Goal: Check status: Verify the current state of an ongoing process or item

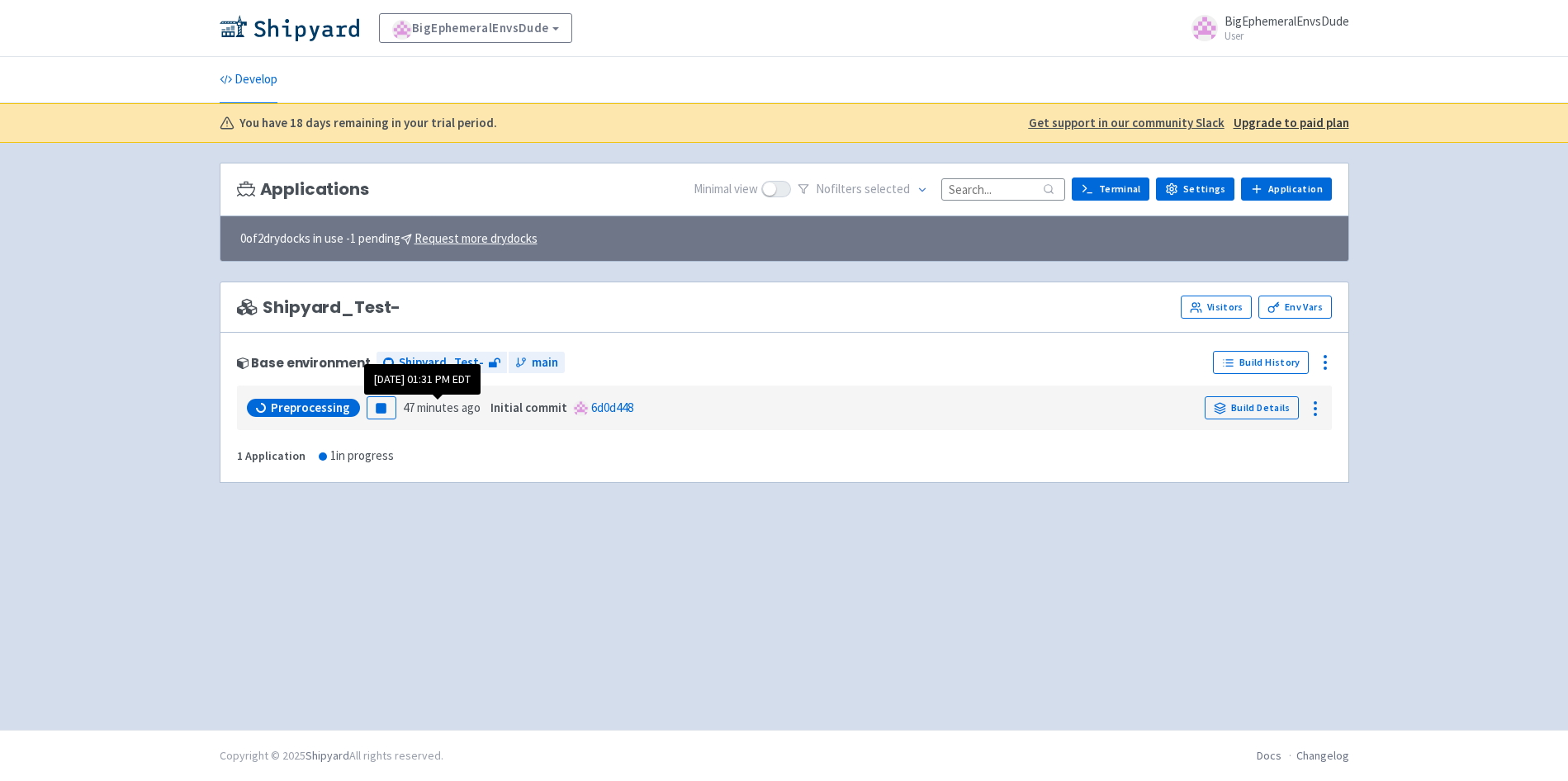
click at [457, 409] on time "47 minutes ago" at bounding box center [441, 407] width 78 height 16
click at [780, 357] on div "Base environment Shipyard_Test- main" at bounding box center [721, 362] width 970 height 26
click at [1229, 411] on link "Build Details" at bounding box center [1252, 407] width 94 height 23
